Goal: Transaction & Acquisition: Purchase product/service

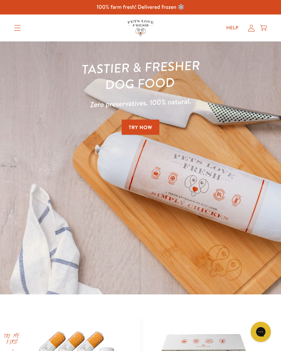
click at [250, 28] on icon at bounding box center [251, 28] width 7 height 7
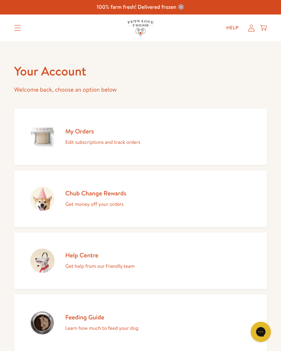
click at [82, 133] on h2 "My Orders" at bounding box center [102, 131] width 75 height 8
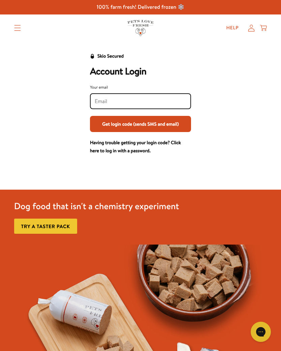
click at [107, 99] on input "Your email" at bounding box center [141, 101] width 92 height 7
type input "p.maybery@outlook.com"
click at [140, 127] on button "Get login code (sends SMS and email)" at bounding box center [140, 124] width 101 height 16
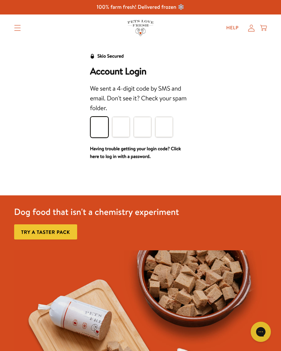
click at [101, 126] on input "Please enter your pin code" at bounding box center [98, 127] width 17 height 20
type input "7"
type input "9"
type input "7"
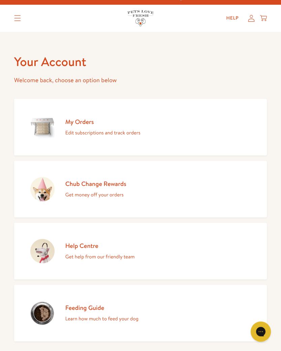
scroll to position [8, 0]
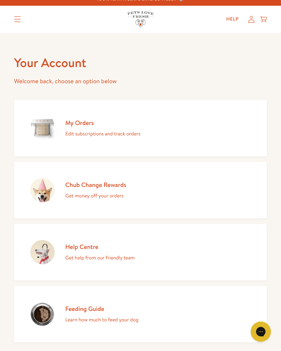
click at [15, 16] on summary "Translation missing: en.sections.header.menu" at bounding box center [17, 19] width 17 height 17
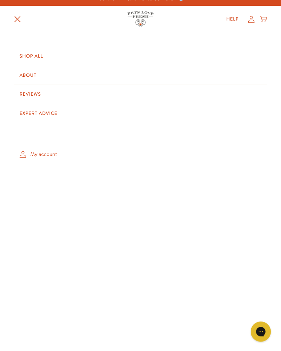
scroll to position [9, 0]
click at [34, 53] on link "Shop All" at bounding box center [140, 56] width 253 height 19
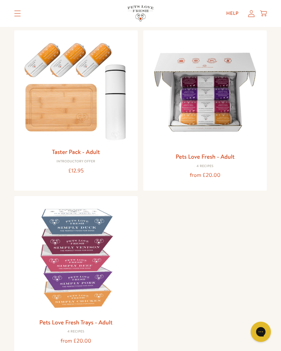
scroll to position [69, 0]
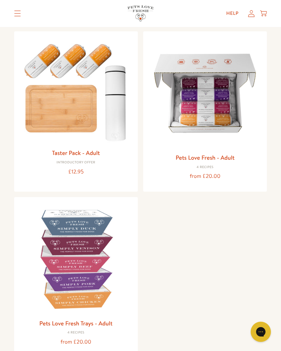
click at [222, 156] on link "Pets Love Fresh - Adult" at bounding box center [204, 157] width 59 height 8
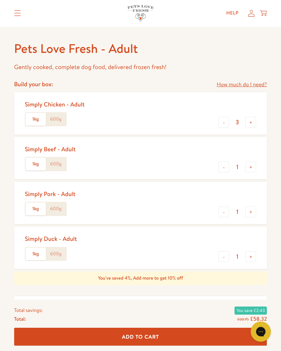
scroll to position [254, 0]
click at [249, 163] on button "+" at bounding box center [250, 166] width 11 height 11
click at [248, 161] on button "+" at bounding box center [250, 166] width 11 height 11
type input "3"
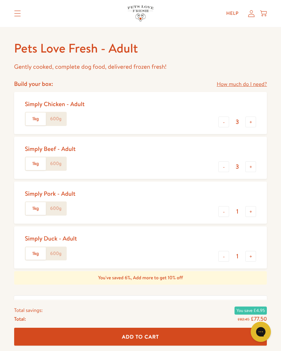
click at [252, 207] on button "+" at bounding box center [250, 211] width 11 height 11
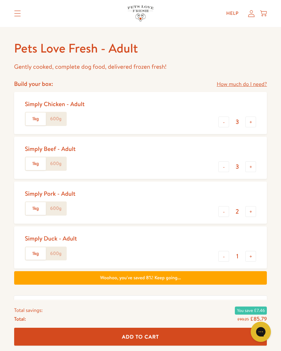
click at [247, 206] on button "+" at bounding box center [250, 211] width 11 height 11
type input "3"
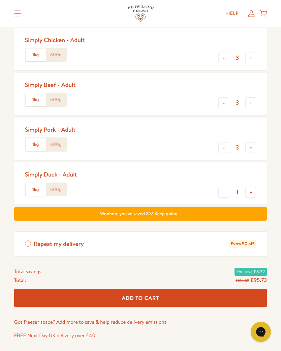
scroll to position [317, 0]
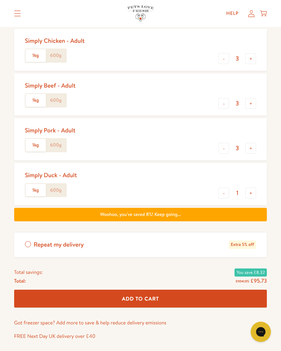
click at [249, 189] on button "+" at bounding box center [250, 192] width 11 height 11
click at [249, 187] on button "+" at bounding box center [250, 192] width 11 height 11
type input "3"
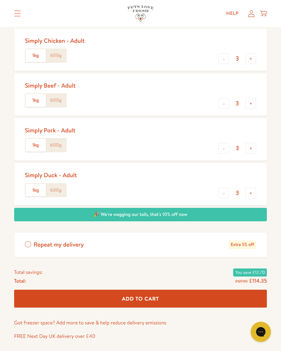
click at [28, 239] on label "Repeat my delivery Extra 5% off" at bounding box center [140, 244] width 253 height 25
click at [0, 0] on input "Repeat my delivery Extra 5% off" at bounding box center [0, 0] width 0 height 0
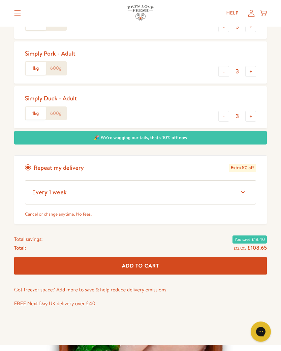
scroll to position [396, 0]
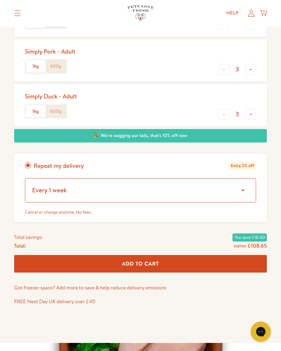
click at [239, 186] on select "Every 1 week Every 2 weeks Every 3 weeks Every 5 weeks Every 7 weeks Every 11 w…" at bounding box center [140, 190] width 231 height 24
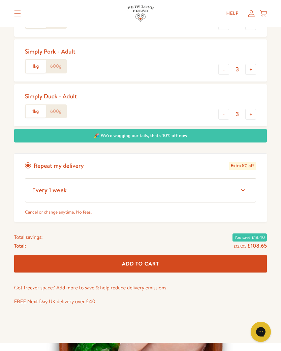
click at [32, 160] on label "Repeat my delivery Extra 5% off" at bounding box center [140, 165] width 253 height 25
click at [0, 0] on input "Repeat my delivery Extra 5% off" at bounding box center [0, 0] width 0 height 0
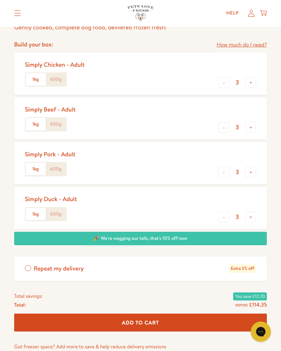
scroll to position [293, 0]
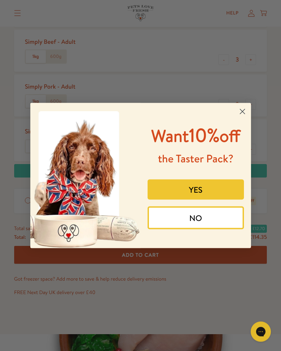
click at [241, 109] on circle "Close dialog" at bounding box center [241, 111] width 11 height 11
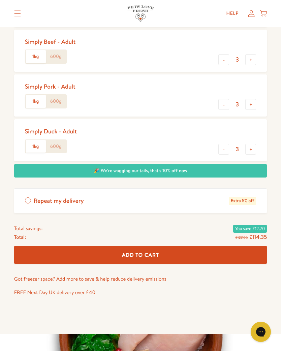
click at [144, 251] on span "Add To Cart" at bounding box center [140, 254] width 37 height 7
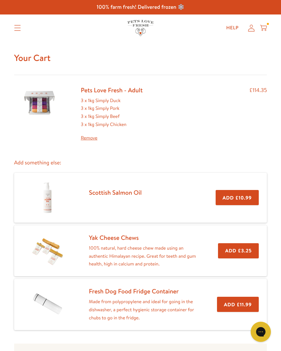
click at [248, 28] on icon at bounding box center [251, 28] width 7 height 7
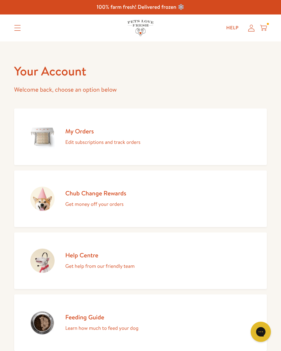
click at [85, 130] on h2 "My Orders" at bounding box center [102, 131] width 75 height 8
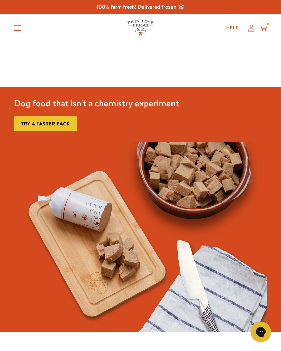
scroll to position [12, 0]
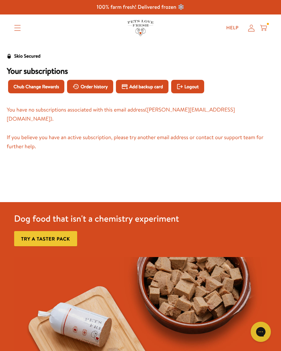
click at [198, 83] on span "Logout" at bounding box center [191, 86] width 14 height 7
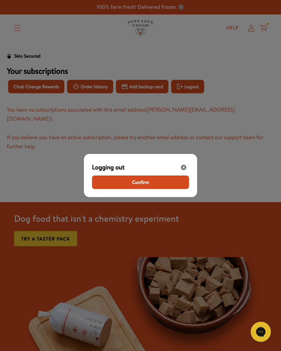
click at [143, 183] on span "Confirm" at bounding box center [140, 181] width 17 height 7
